Goal: Information Seeking & Learning: Learn about a topic

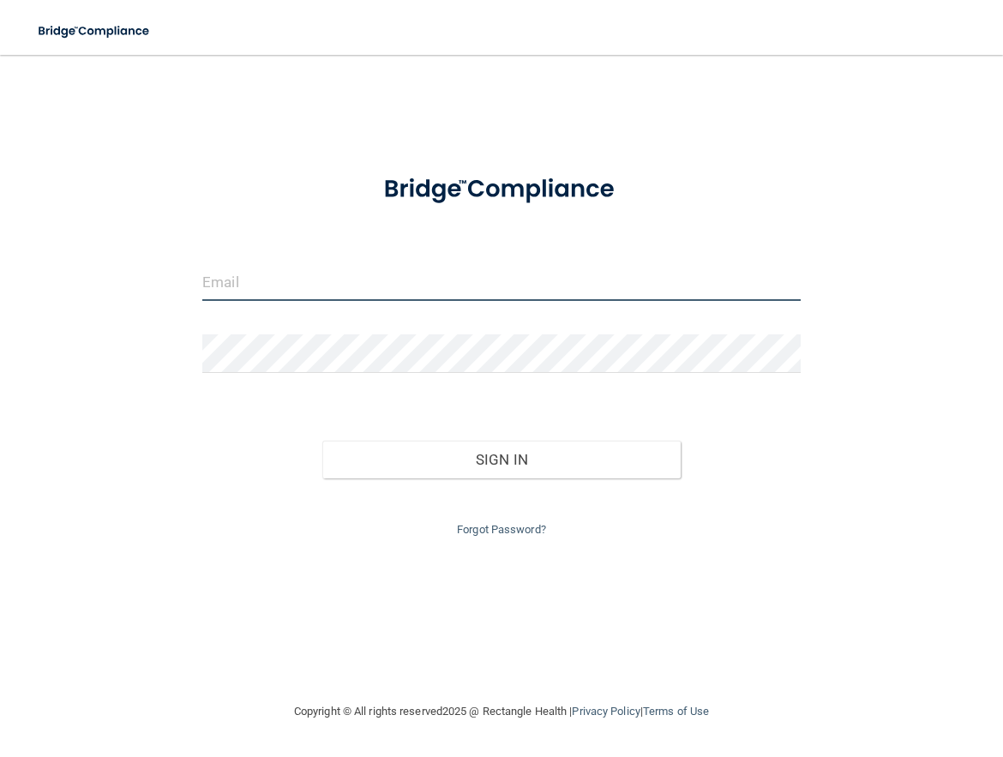
click at [304, 288] on input "email" at bounding box center [501, 281] width 599 height 39
type input "[EMAIL_ADDRESS][DOMAIN_NAME]"
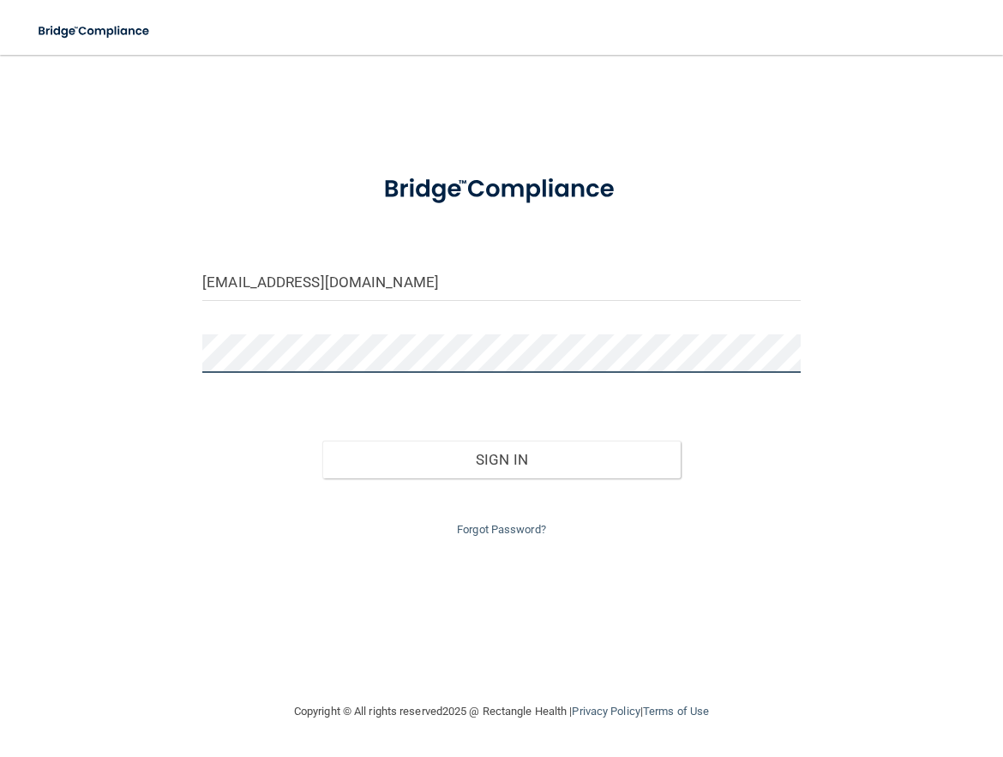
click at [322, 441] on button "Sign In" at bounding box center [501, 460] width 359 height 38
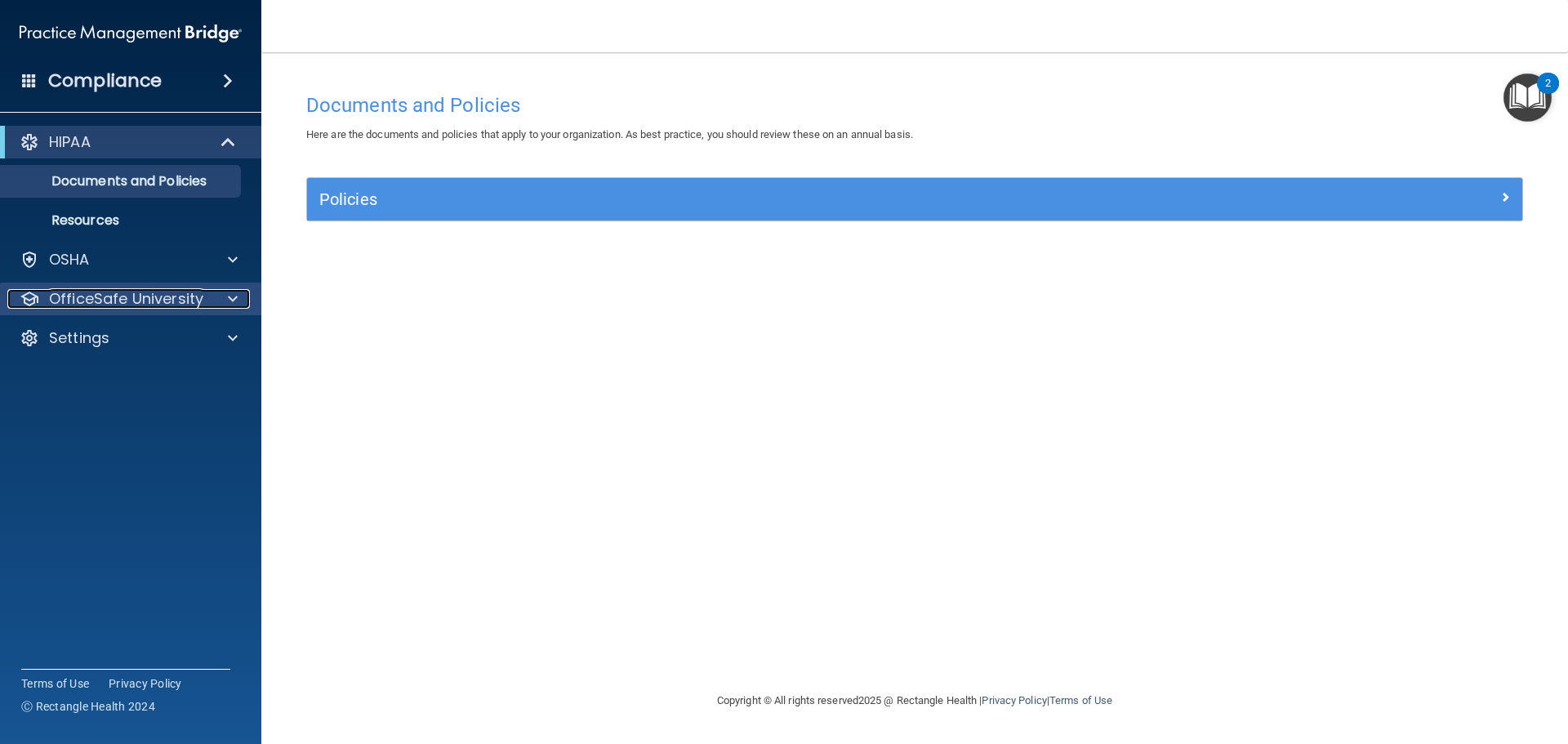
click at [237, 298] on span at bounding box center [232, 299] width 10 height 20
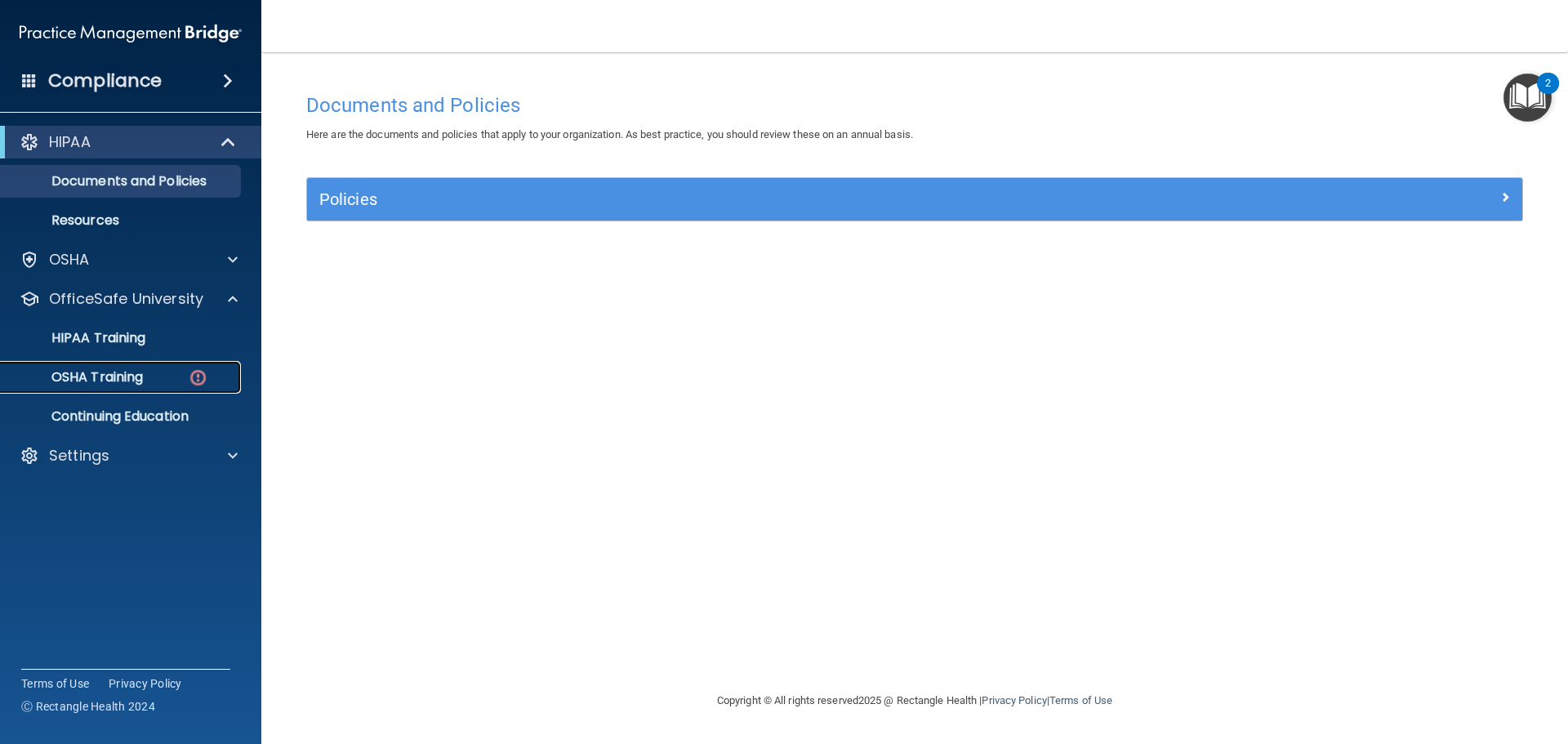
click at [176, 372] on div "OSHA Training" at bounding box center [122, 377] width 223 height 16
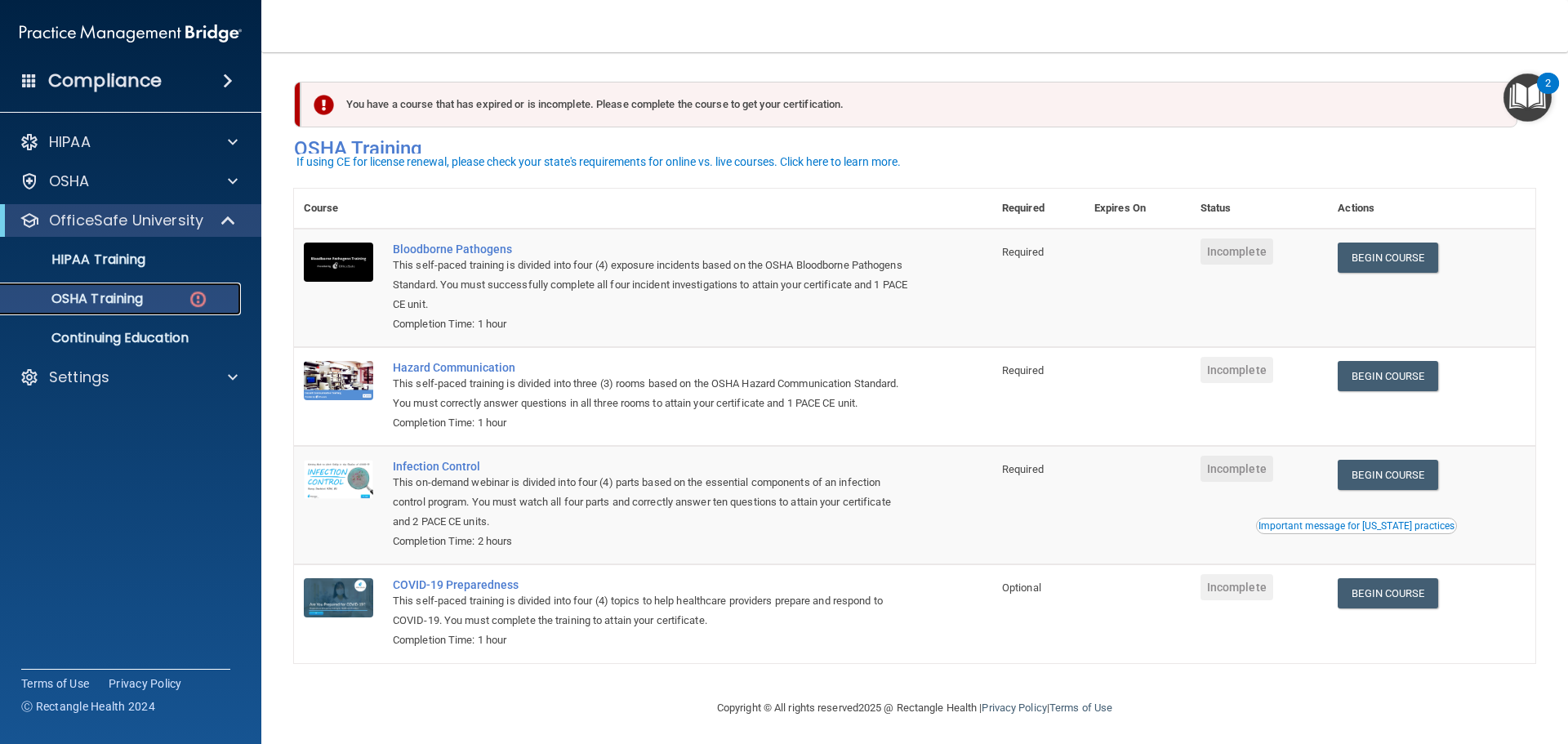
scroll to position [27, 0]
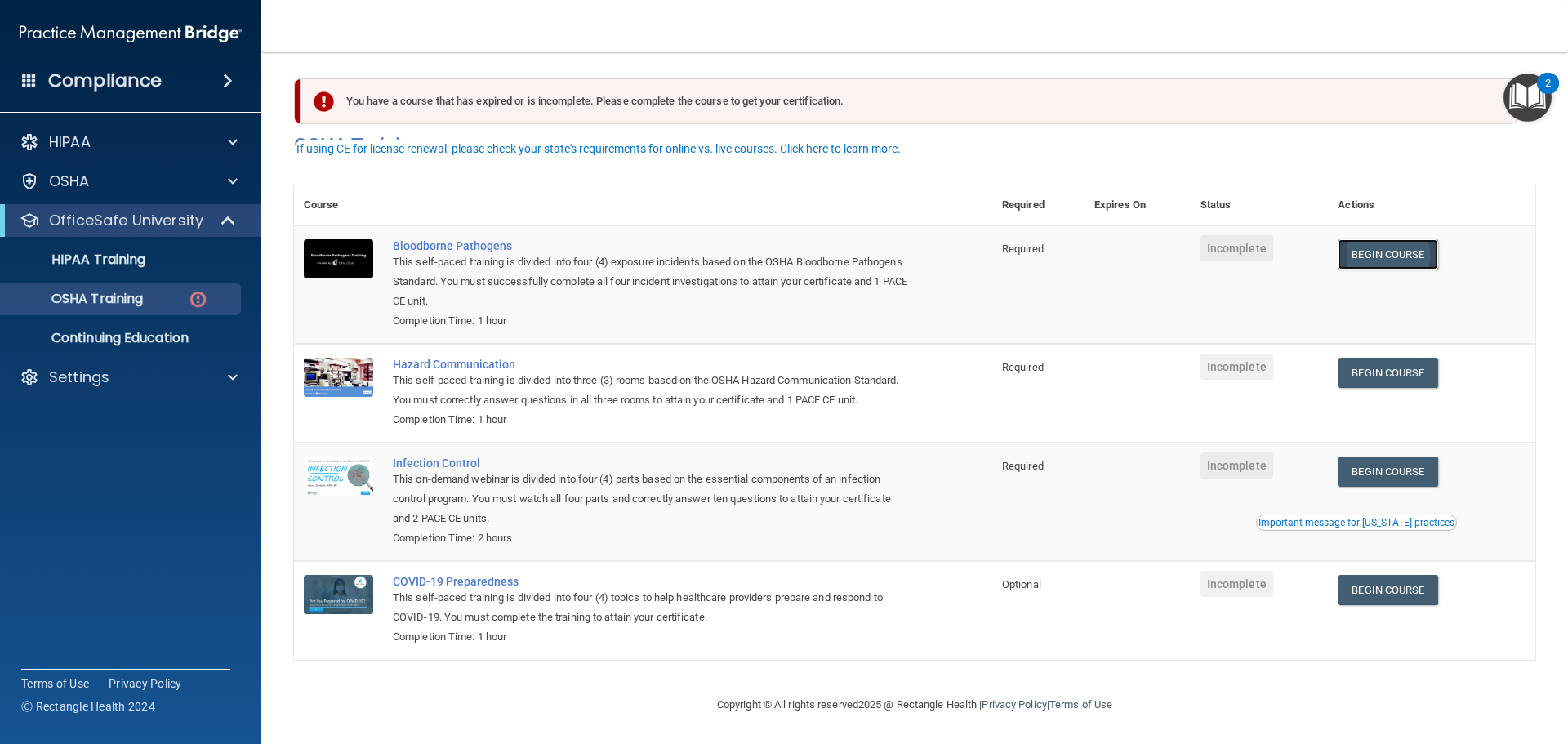
click at [955, 239] on link "Begin Course" at bounding box center [1388, 254] width 100 height 30
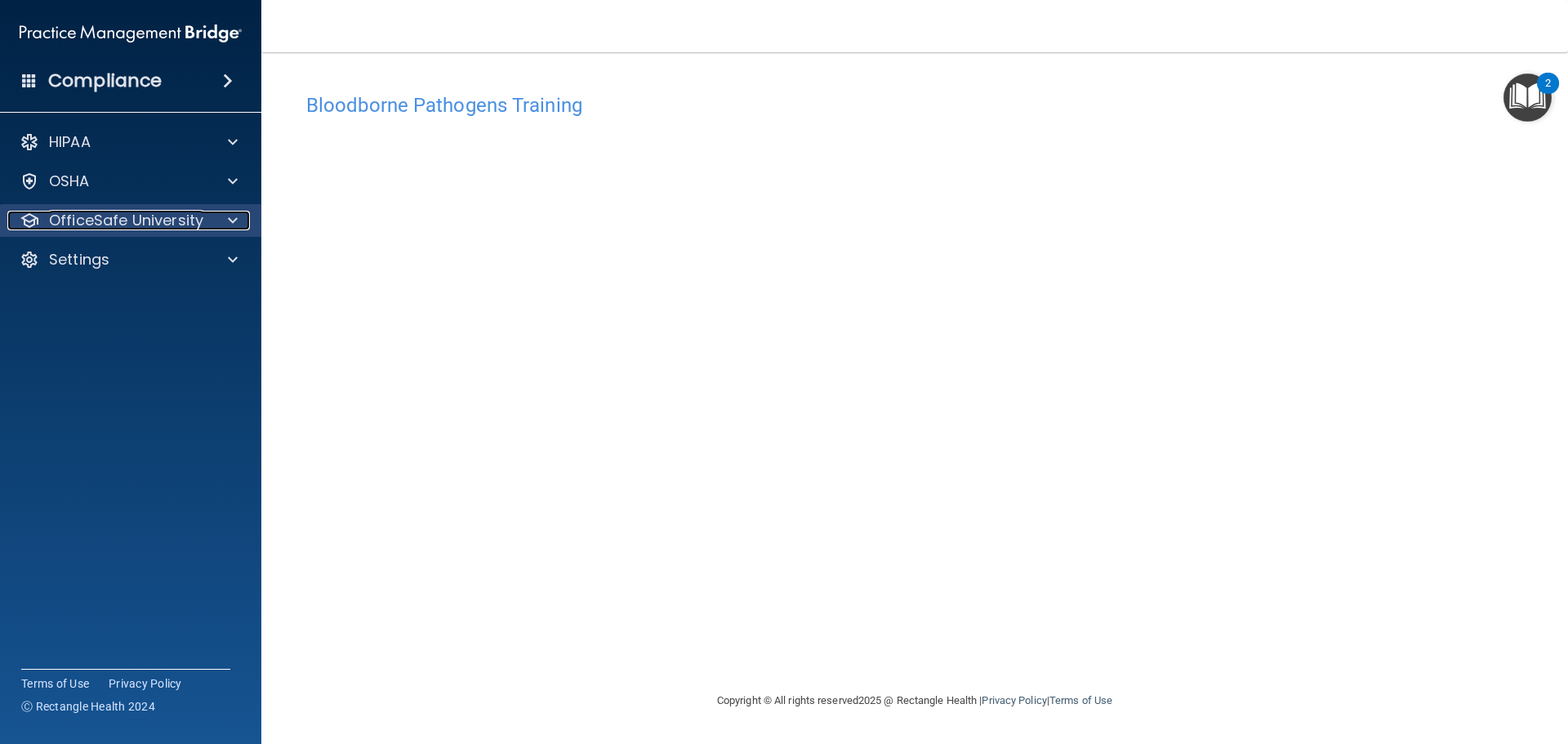
click at [237, 226] on span at bounding box center [232, 220] width 10 height 20
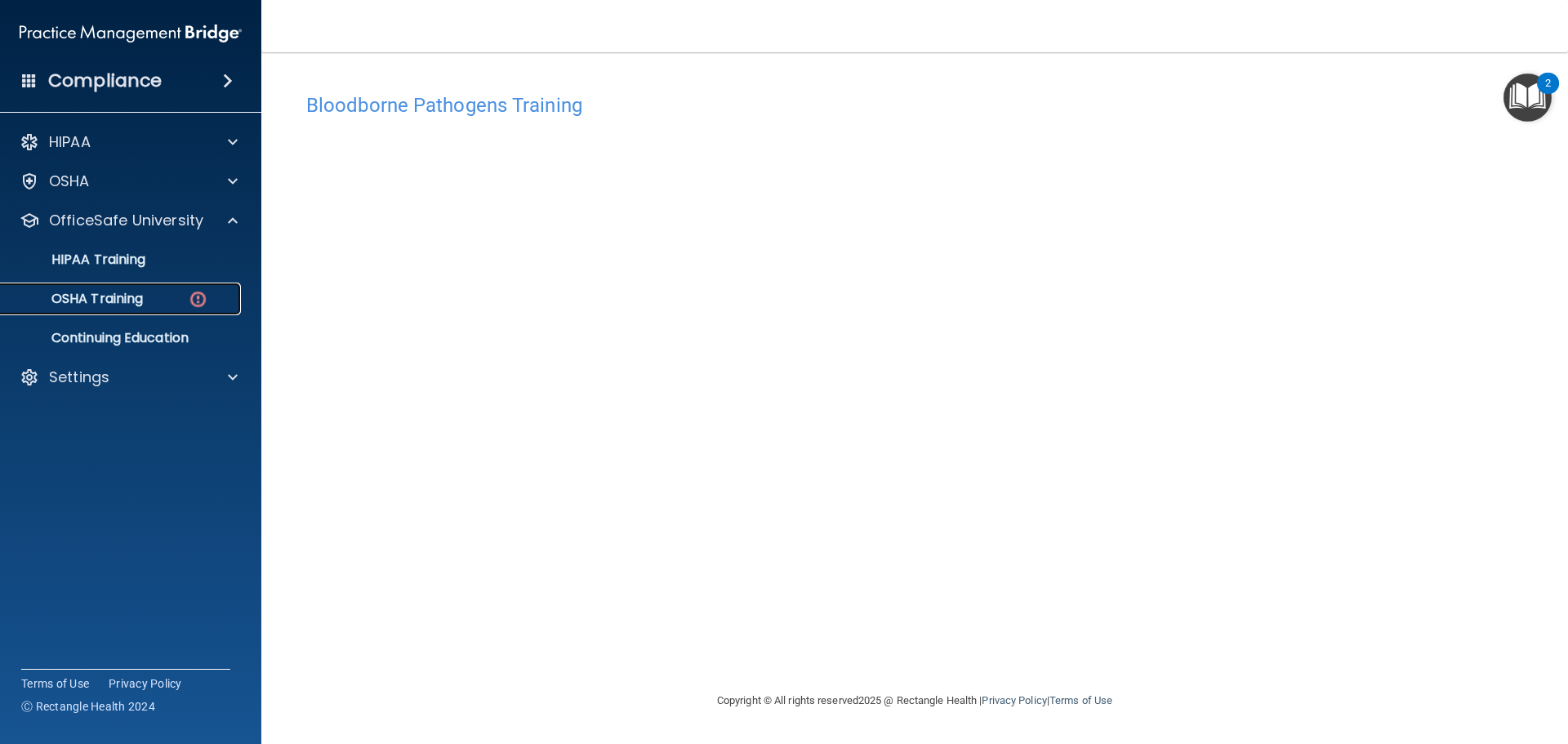
click at [179, 300] on div "OSHA Training" at bounding box center [122, 298] width 223 height 16
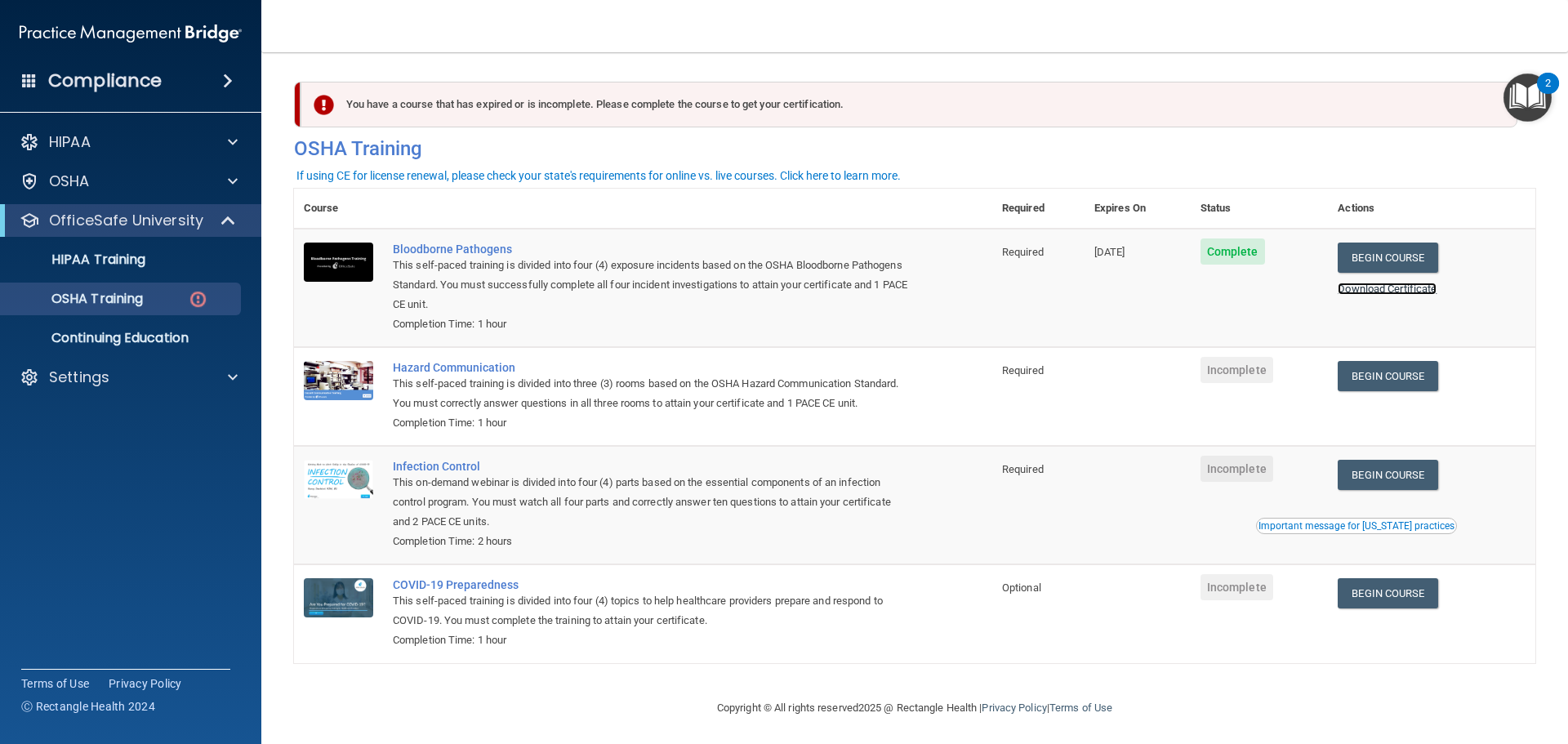
click at [1406, 288] on link "Download Certificate" at bounding box center [1388, 289] width 99 height 12
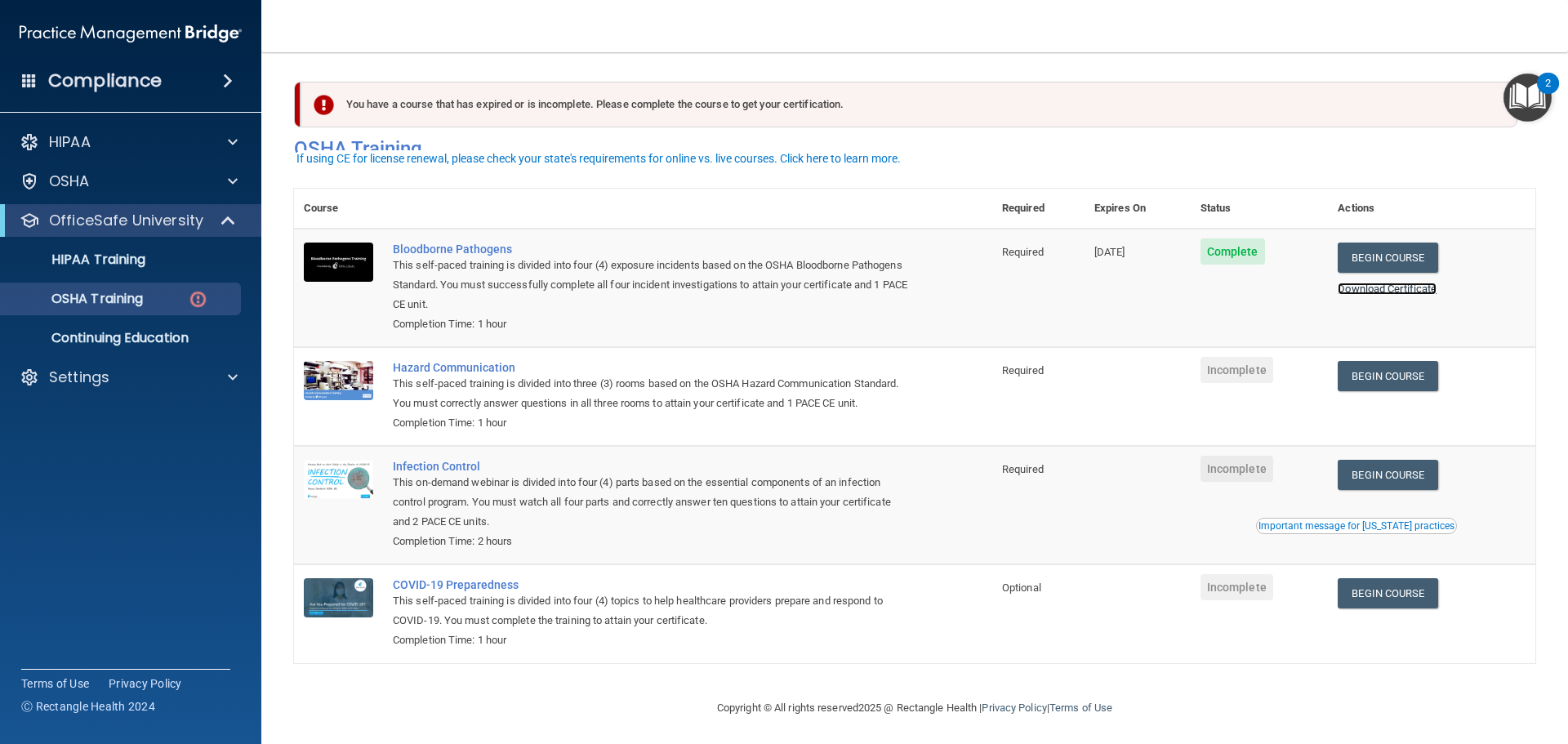
scroll to position [27, 0]
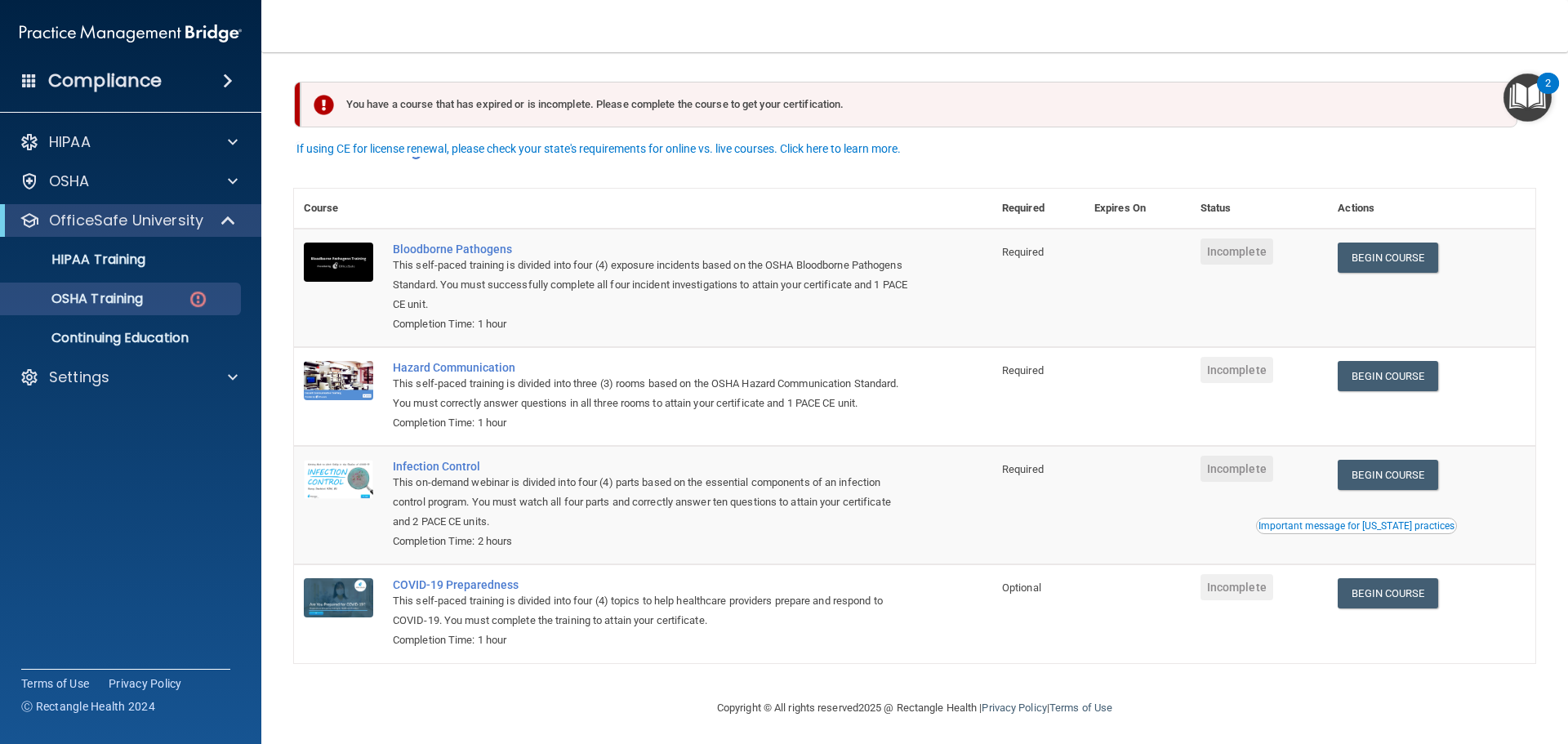
scroll to position [27, 0]
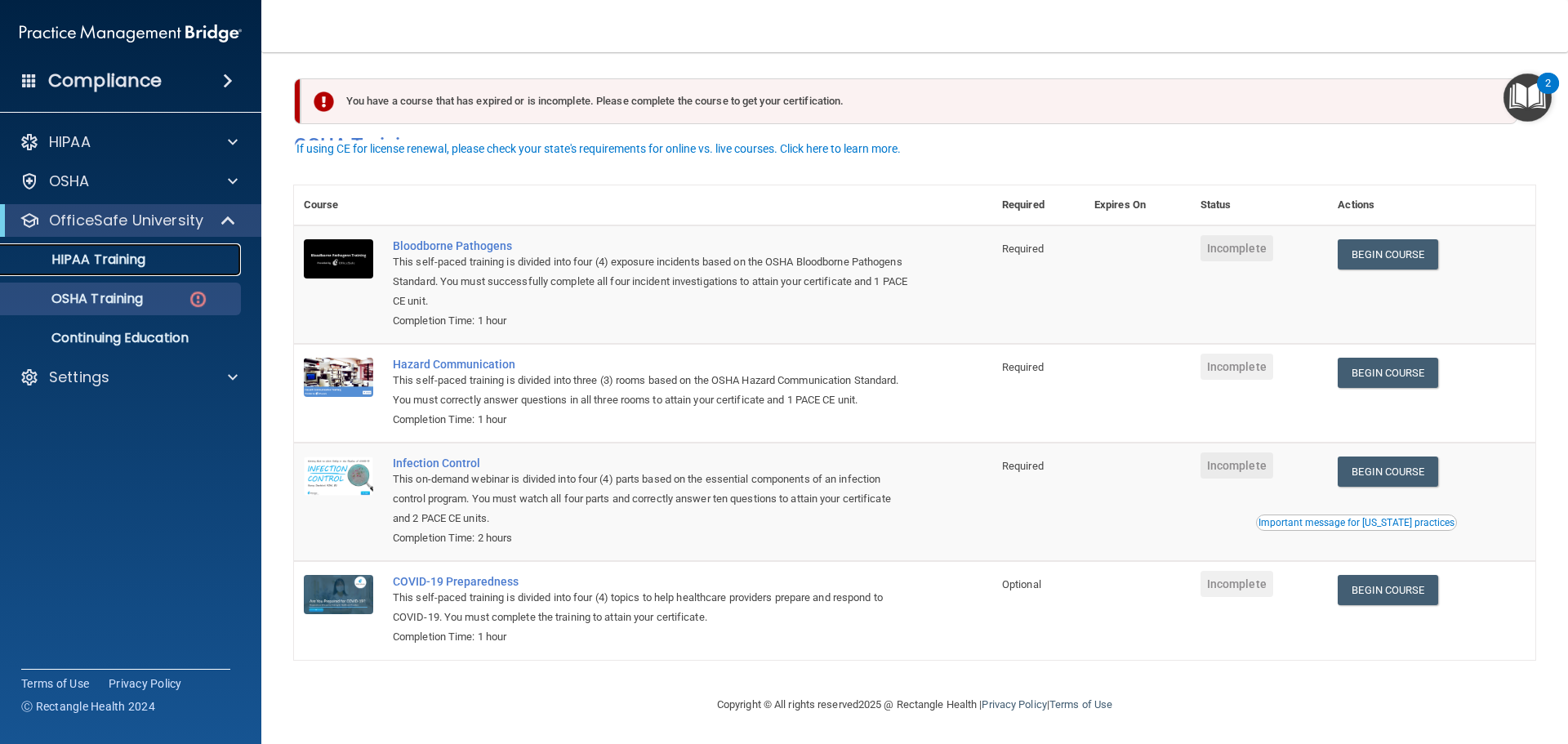
click at [106, 257] on p "HIPAA Training" at bounding box center [77, 259] width 134 height 16
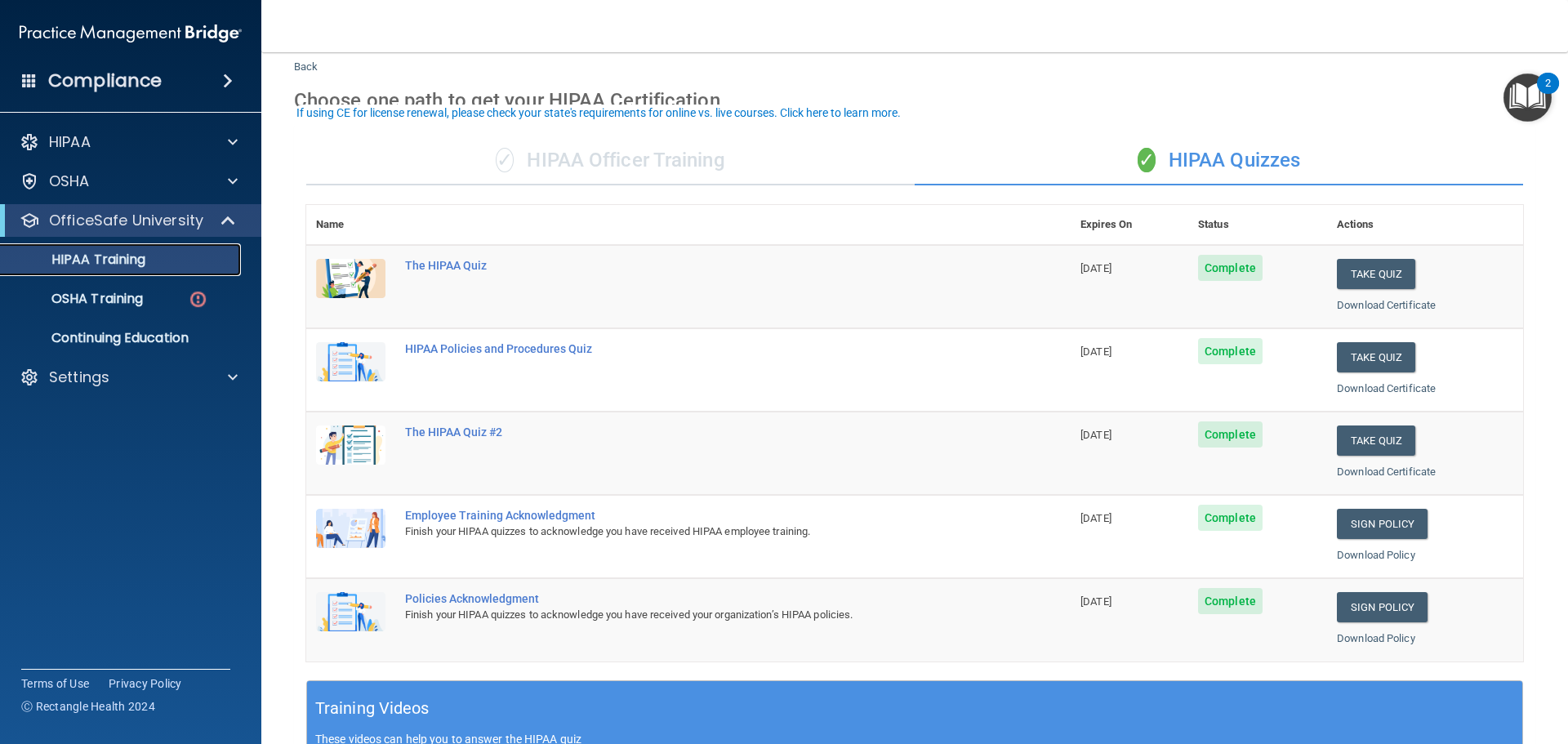
scroll to position [82, 0]
